Goal: Find specific page/section: Find specific page/section

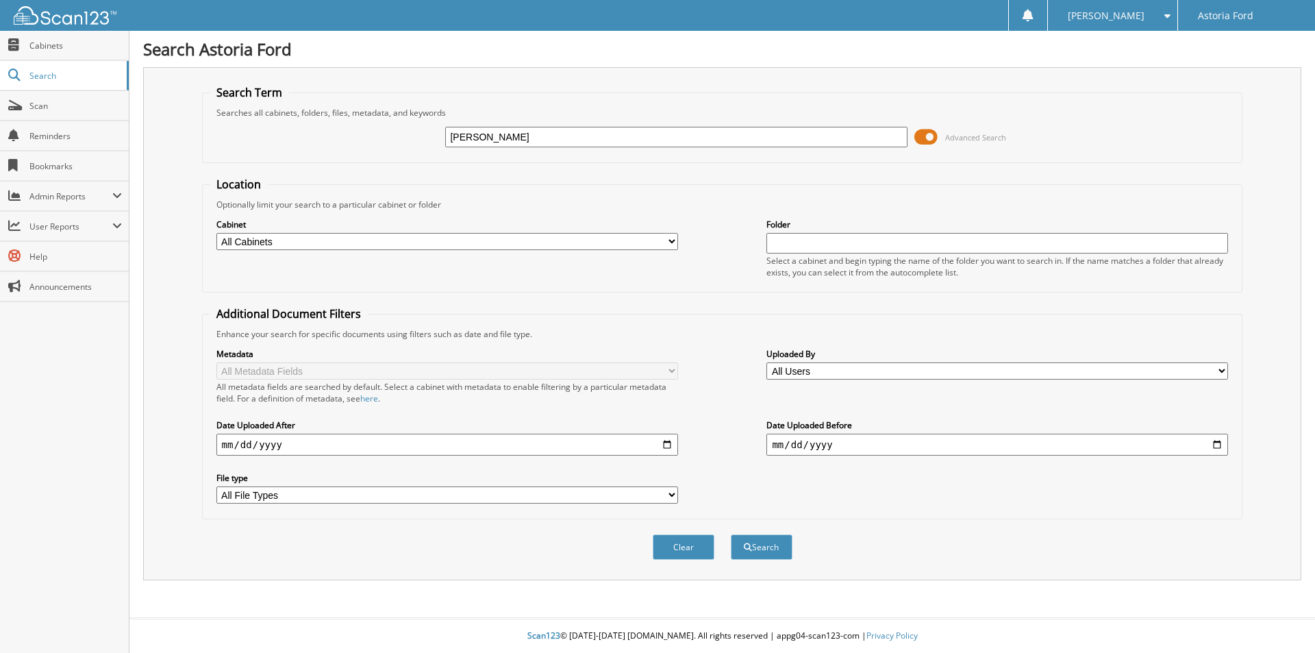
type input "[PERSON_NAME]"
click at [731, 534] on button "Search" at bounding box center [762, 546] width 62 height 25
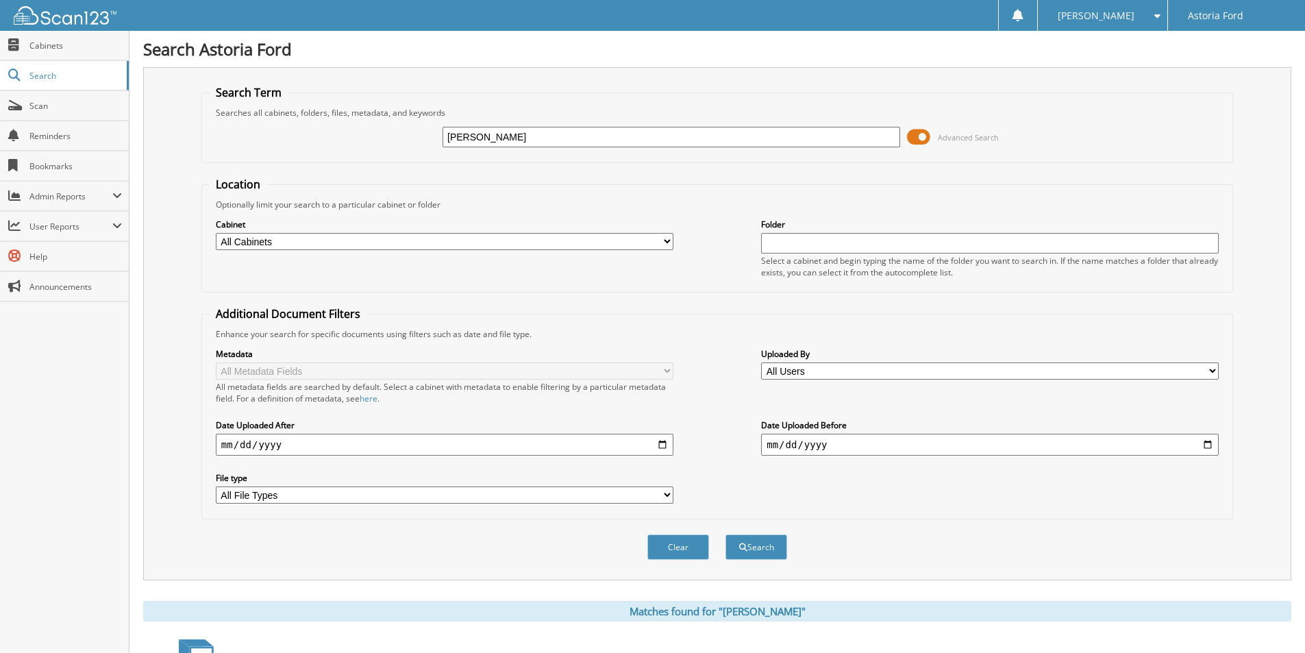
click at [452, 246] on select "All Cabinets ACCOUNTS PAYABLE ACCOUNTS RECEIVABLE CAR DEALS DEAD DEALS OFFICE M…" at bounding box center [444, 241] width 457 height 17
select select "8764"
click at [216, 233] on select "All Cabinets ACCOUNTS PAYABLE ACCOUNTS RECEIVABLE CAR DEALS DEAD DEALS OFFICE M…" at bounding box center [444, 241] width 457 height 17
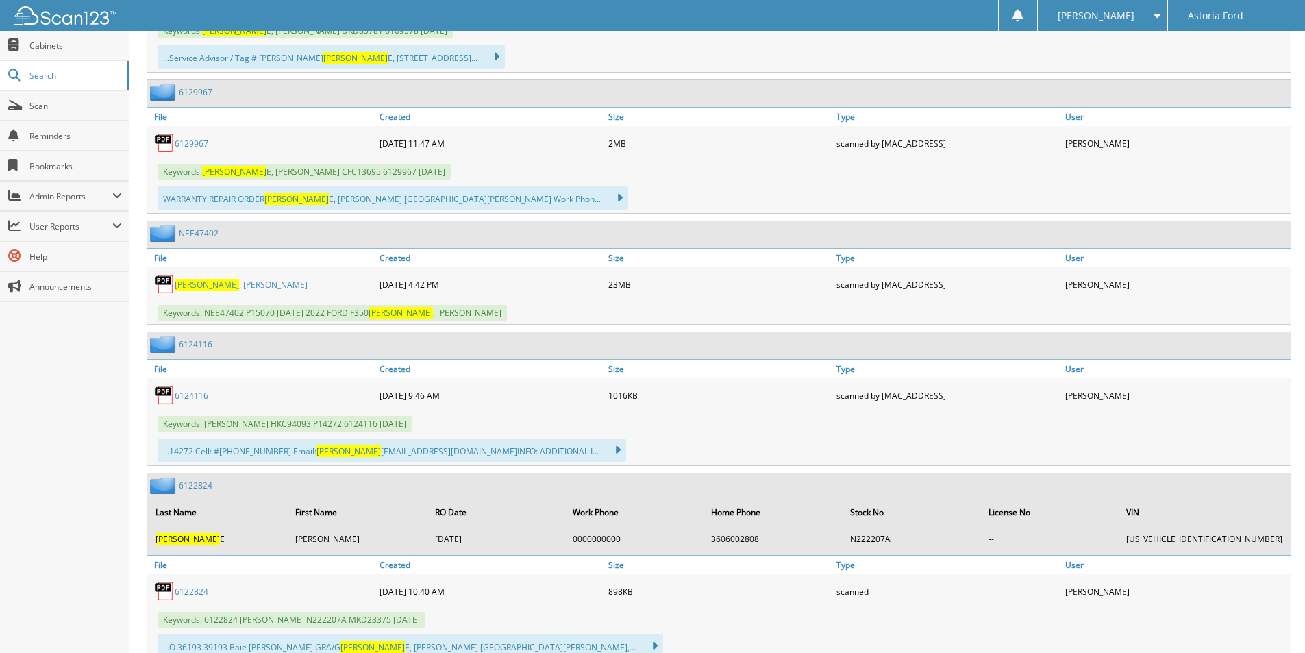
scroll to position [822, 0]
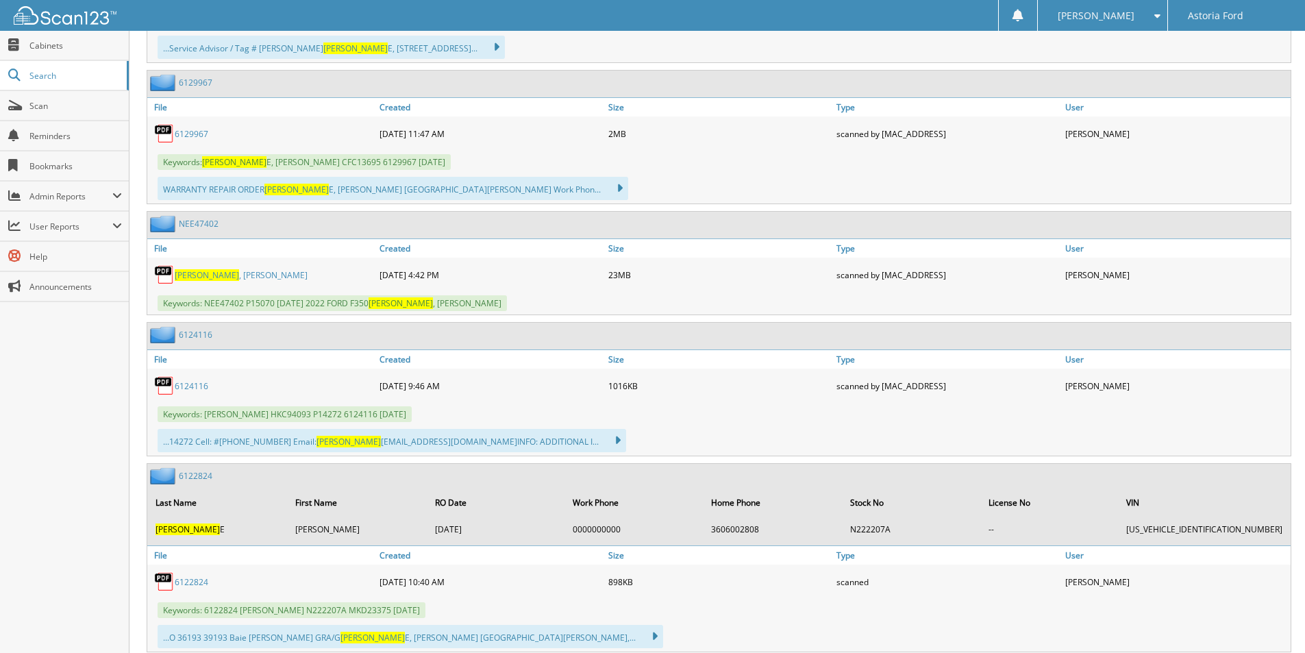
click at [201, 273] on span "[PERSON_NAME]" at bounding box center [207, 275] width 64 height 12
click at [200, 276] on span "[PERSON_NAME]" at bounding box center [207, 275] width 64 height 12
click at [49, 112] on link "Scan" at bounding box center [64, 105] width 129 height 29
